Goal: Task Accomplishment & Management: Complete application form

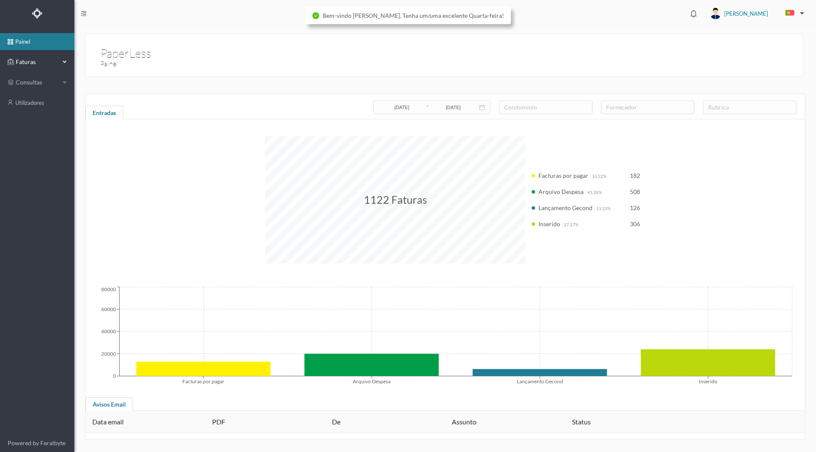
click at [25, 63] on span "Faturas" at bounding box center [37, 62] width 47 height 8
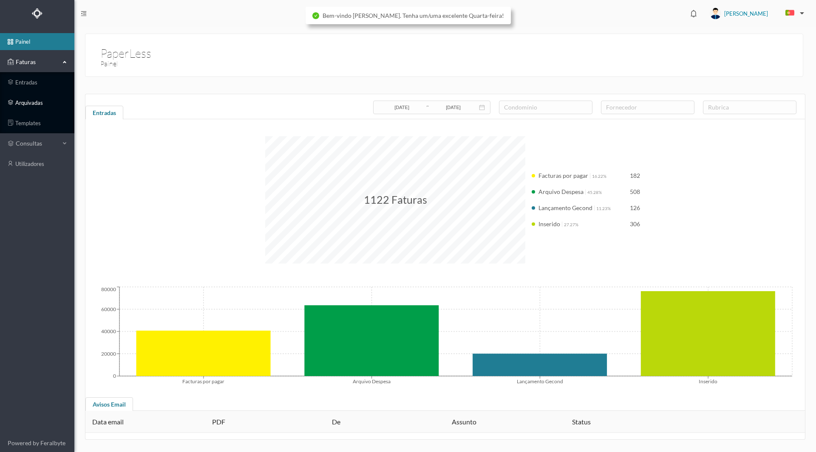
click at [25, 102] on link "arquivadas" at bounding box center [37, 102] width 74 height 17
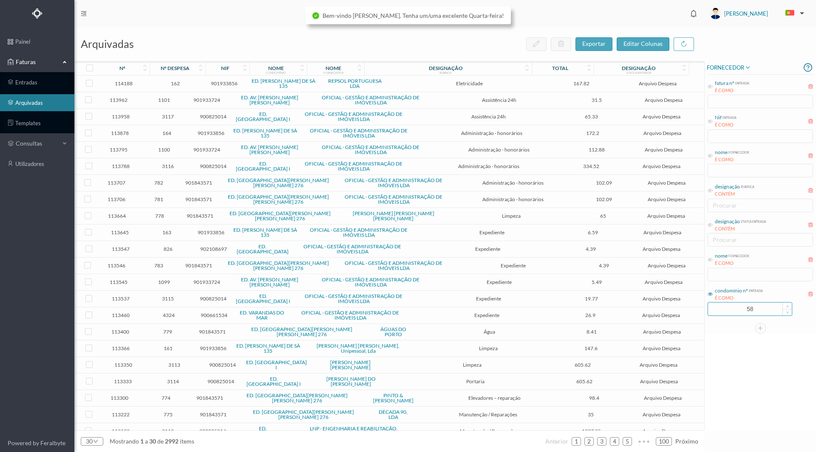
click at [736, 308] on input "58" at bounding box center [750, 309] width 84 height 13
drag, startPoint x: 722, startPoint y: 311, endPoint x: 814, endPoint y: 306, distance: 92.3
click at [814, 306] on div "FORNECEDOR fatura nº entrada É COMO Nif entrada É COMO nome fornecedor É COMO d…" at bounding box center [759, 197] width 111 height 273
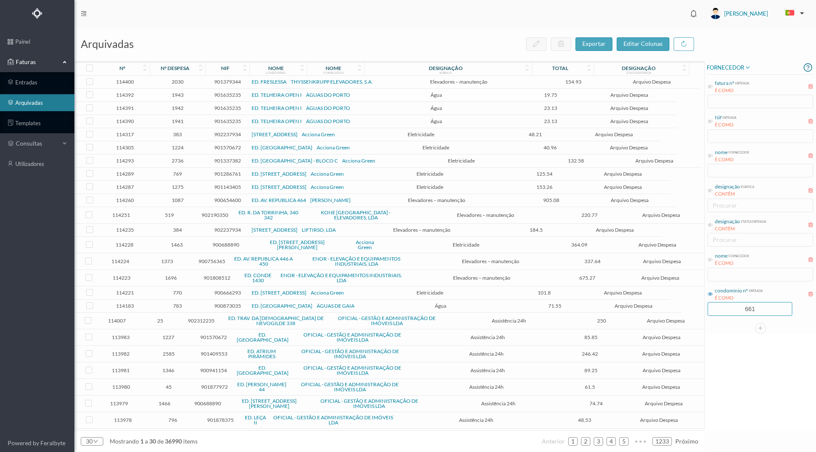
type input "661"
click at [736, 337] on div "FORNECEDOR fatura nº entrada É COMO Nif entrada É COMO nome fornecedor É COMO d…" at bounding box center [759, 246] width 111 height 370
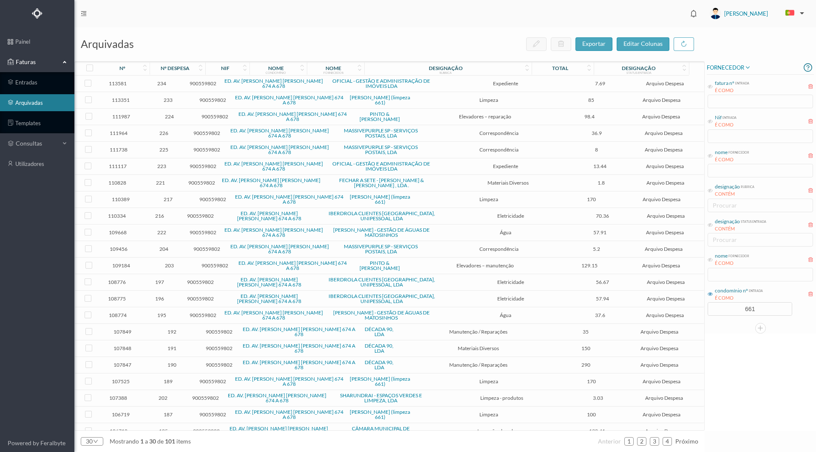
click at [710, 263] on span "nome fornecedor É COMO" at bounding box center [728, 259] width 42 height 15
click at [710, 258] on icon at bounding box center [709, 259] width 5 height 5
click at [715, 271] on input "text" at bounding box center [759, 275] width 105 height 14
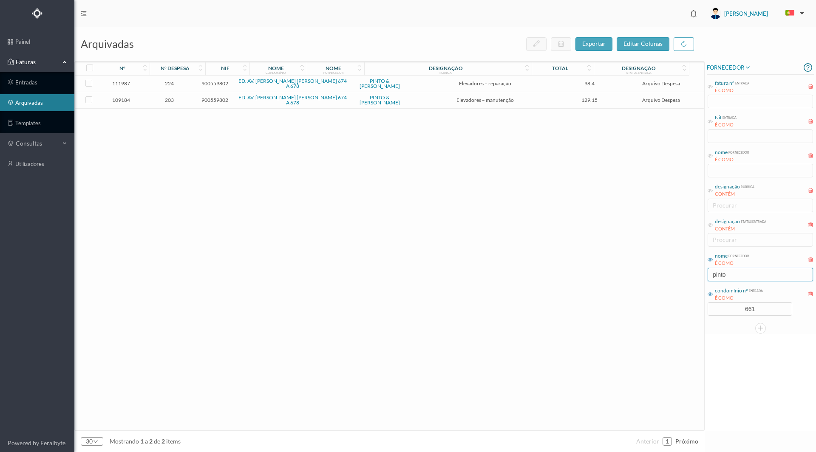
type input "pinto"
click at [175, 78] on td "224" at bounding box center [169, 84] width 51 height 17
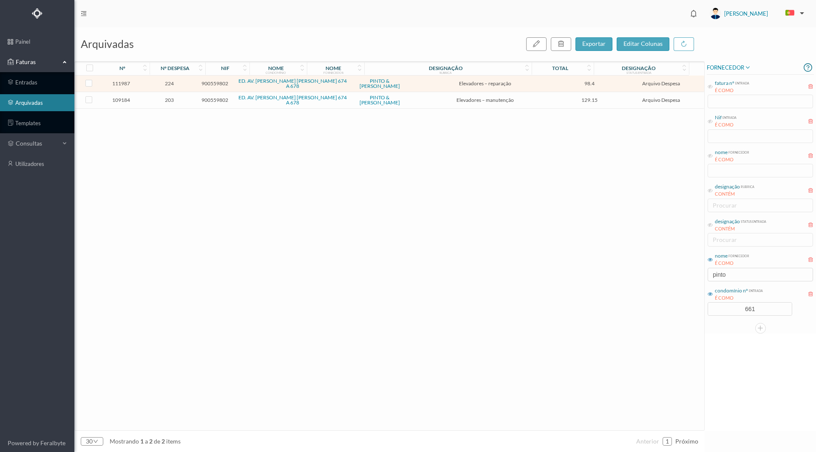
click at [175, 80] on span "224" at bounding box center [169, 83] width 47 height 6
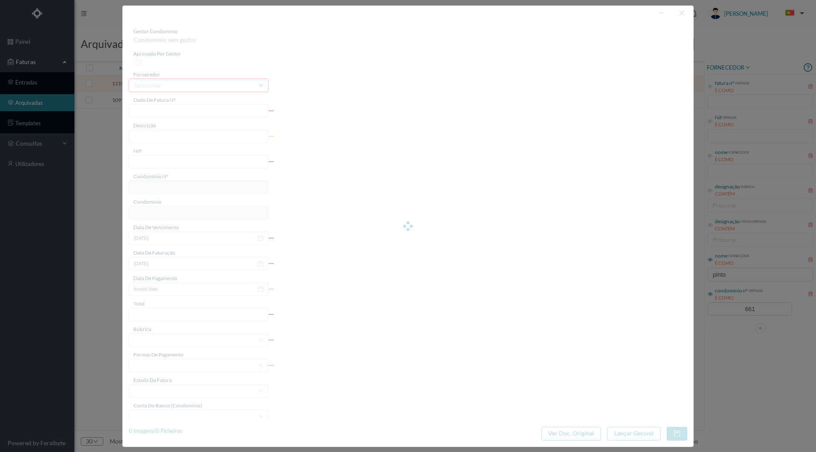
type input "FT FAC.A/51000"
type input "Reparação elevador"
type input "900559802"
type input "[DATE]"
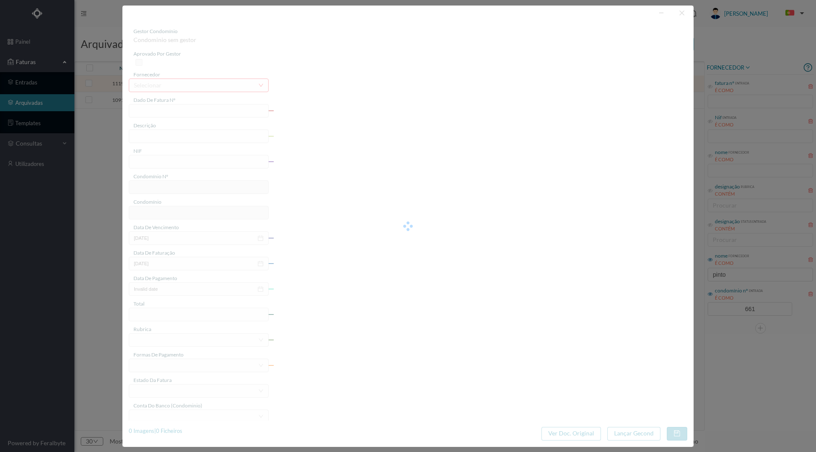
type input "98.40"
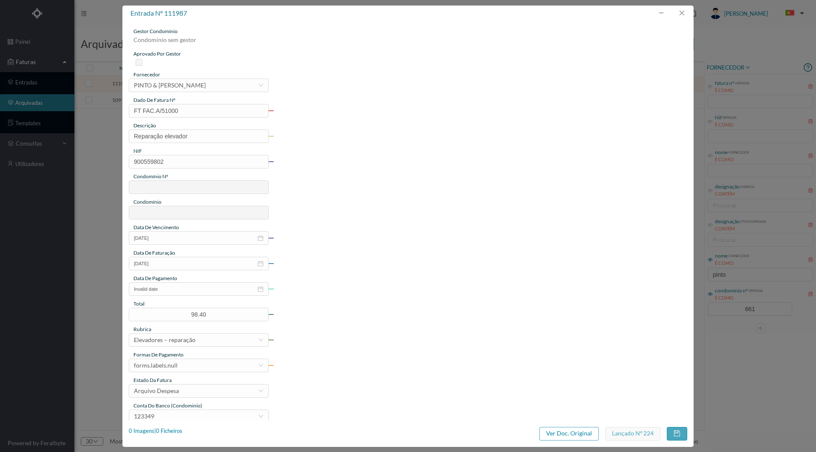
type input "661"
type input "ED. AV. [PERSON_NAME] [PERSON_NAME] 674 A 678"
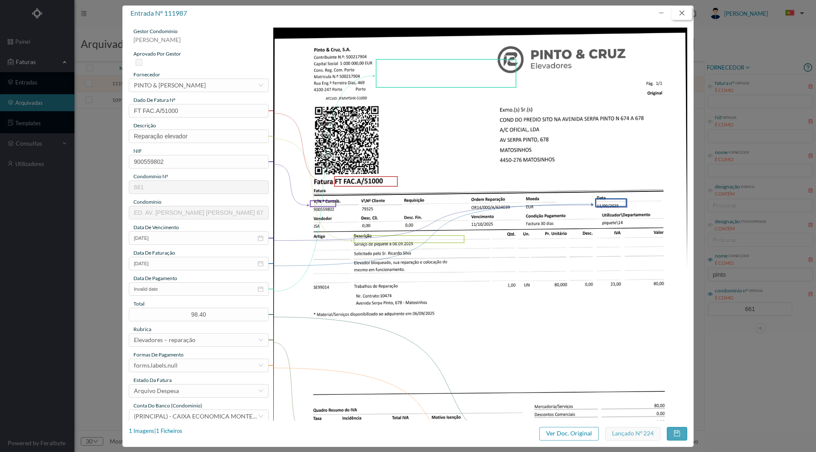
drag, startPoint x: 681, startPoint y: 14, endPoint x: 622, endPoint y: 140, distance: 138.9
click at [622, 135] on div "entrada nº 111987 gestor condomínio [PERSON_NAME] aprovado por gestor fornecedo…" at bounding box center [407, 227] width 571 height 442
click at [678, 14] on button "button" at bounding box center [681, 13] width 20 height 14
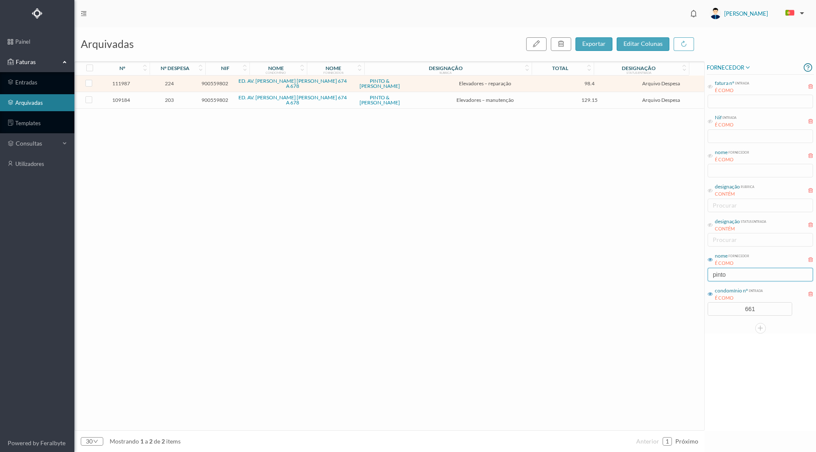
drag, startPoint x: 738, startPoint y: 275, endPoint x: 657, endPoint y: 279, distance: 81.2
click at [657, 279] on div "arquivadas exportar editar colunas nº nº despesa nif nome condomínio nome forne…" at bounding box center [444, 239] width 741 height 425
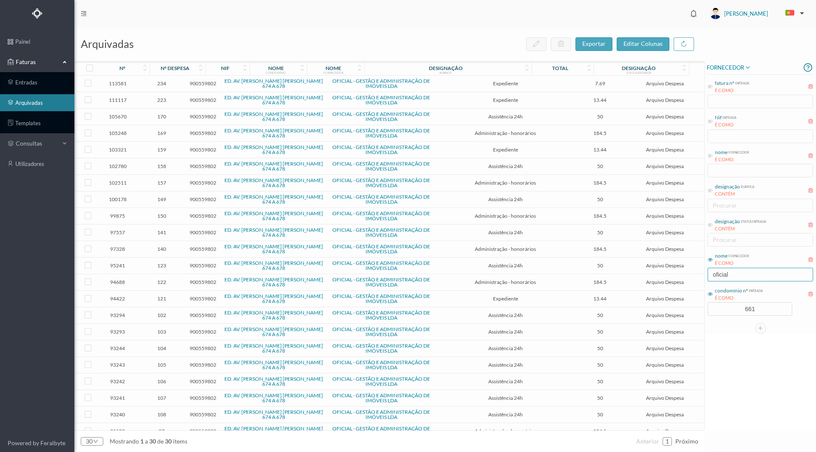
click at [734, 271] on input "oficial" at bounding box center [759, 275] width 105 height 14
drag, startPoint x: 734, startPoint y: 274, endPoint x: 707, endPoint y: 276, distance: 27.3
click at [707, 276] on div "nome fornecedor É COMO oficial" at bounding box center [760, 267] width 107 height 32
type input "of"
click at [165, 84] on span "234" at bounding box center [162, 83] width 42 height 6
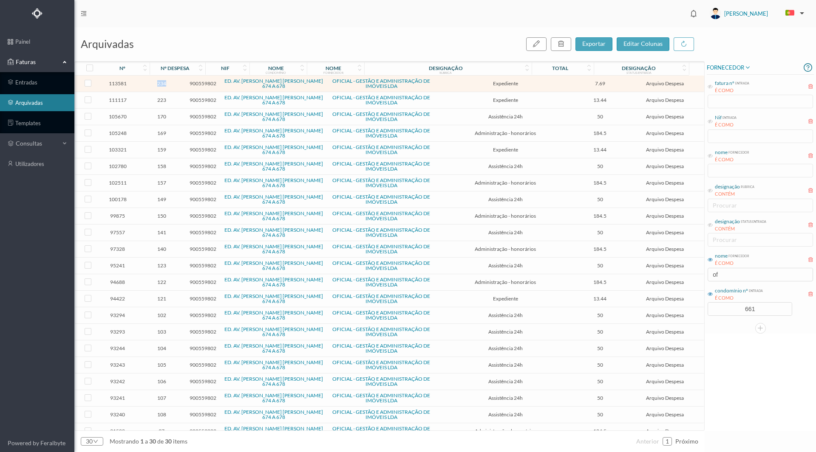
click at [165, 84] on span "234" at bounding box center [162, 83] width 42 height 6
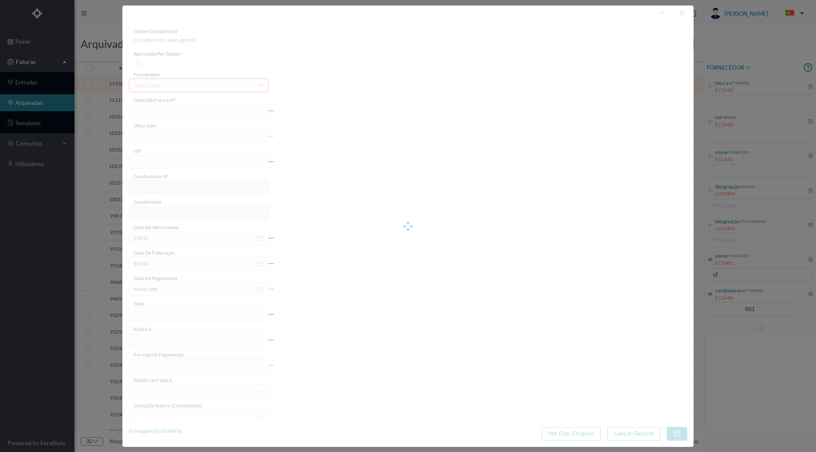
type input "FT 2025A1/4389"
type input "Serv. Administrativo - Custódia Documentação"
type input "900559802"
type input "[DATE]"
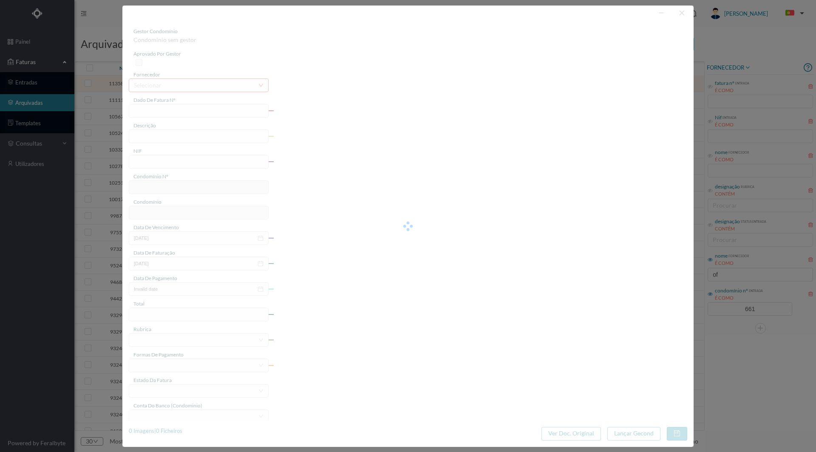
type input "[DATE]"
type input "7.69"
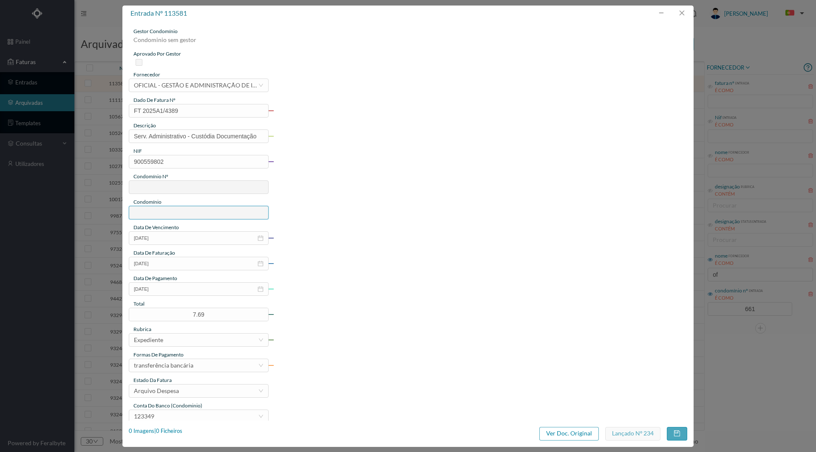
type input "661"
type input "ED. AV. [PERSON_NAME] [PERSON_NAME] 674 A 678"
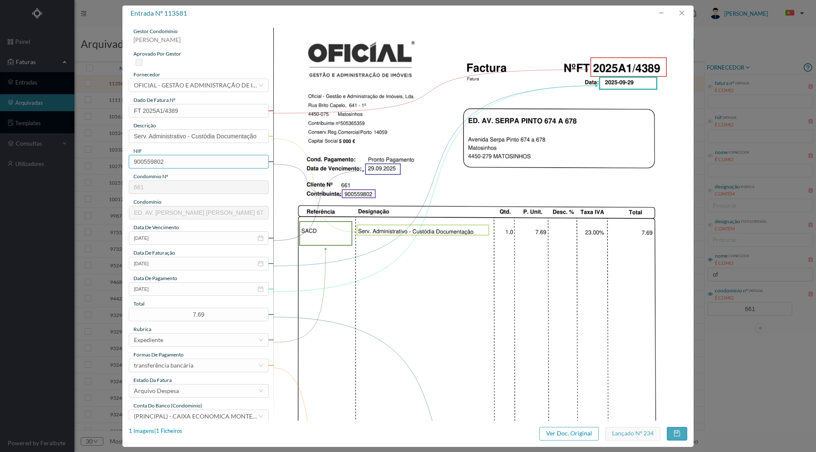
drag, startPoint x: 188, startPoint y: 162, endPoint x: 126, endPoint y: 164, distance: 62.5
click at [126, 164] on div "gestor condomínio [PERSON_NAME] aprovado por gestor fornecedor selecionar OFICI…" at bounding box center [407, 221] width 571 height 400
click at [621, 124] on img at bounding box center [480, 320] width 414 height 585
click at [680, 17] on button "button" at bounding box center [681, 13] width 20 height 14
